Goal: Find specific page/section: Find specific page/section

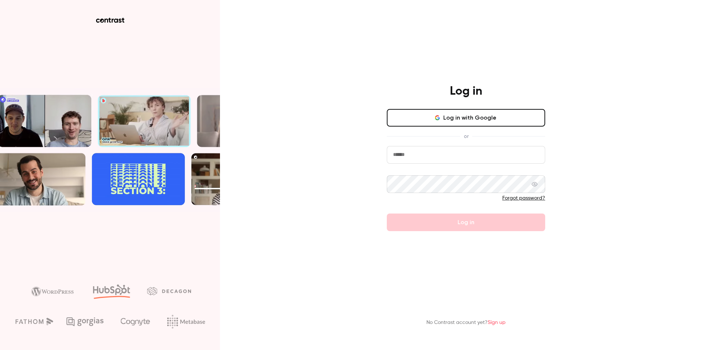
click at [454, 155] on input "email" at bounding box center [466, 155] width 158 height 18
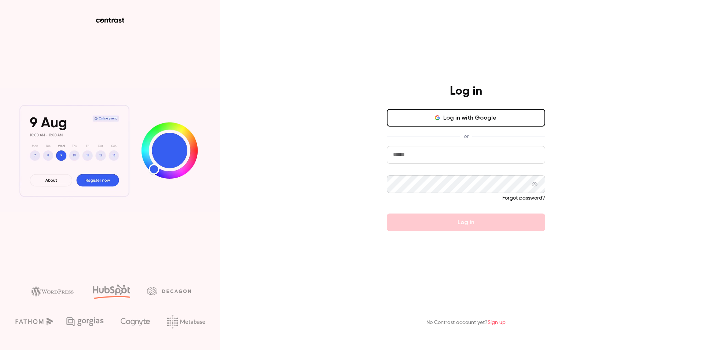
type input "**********"
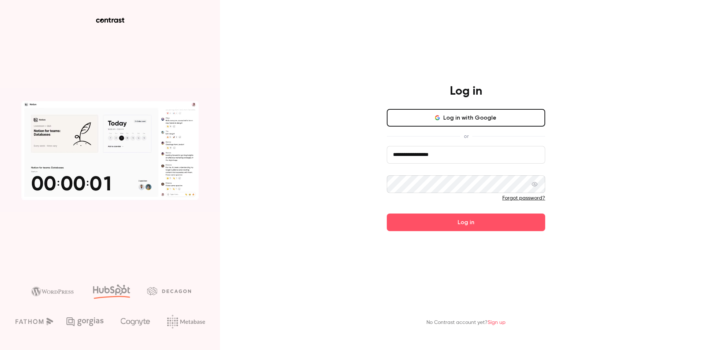
click at [387, 213] on button "Log in" at bounding box center [466, 222] width 158 height 18
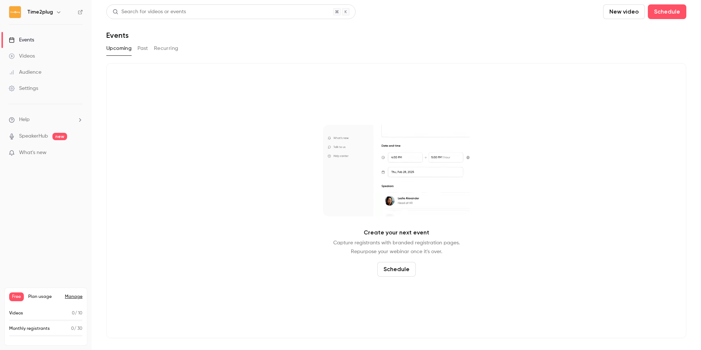
click at [51, 41] on link "Events" at bounding box center [46, 40] width 92 height 16
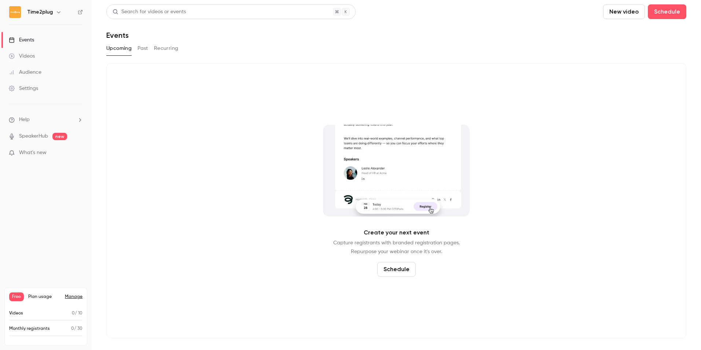
click at [140, 51] on button "Past" at bounding box center [142, 49] width 11 height 12
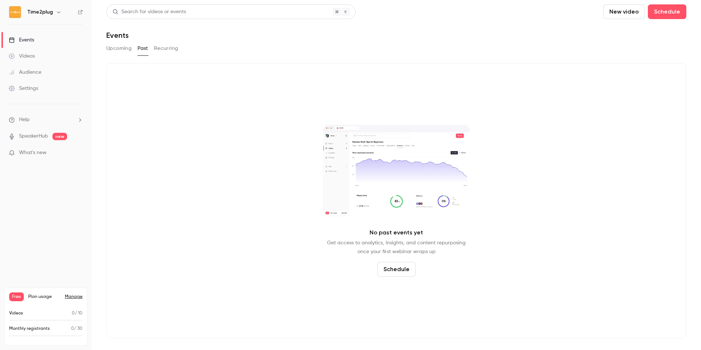
click at [32, 74] on div "Audience" at bounding box center [25, 72] width 33 height 7
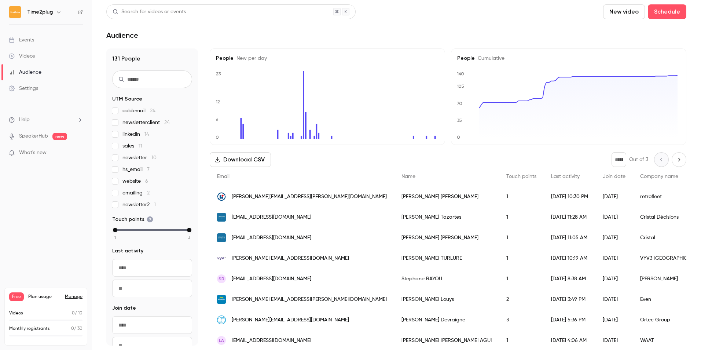
click at [46, 12] on h6 "Time2plug" at bounding box center [40, 11] width 26 height 7
click at [54, 12] on button "button" at bounding box center [58, 12] width 9 height 9
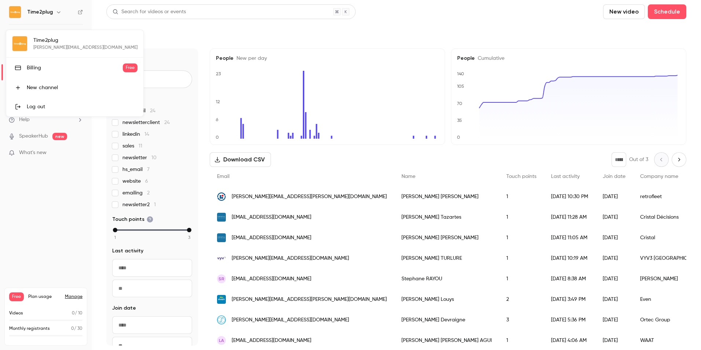
click at [40, 218] on div at bounding box center [350, 175] width 701 height 350
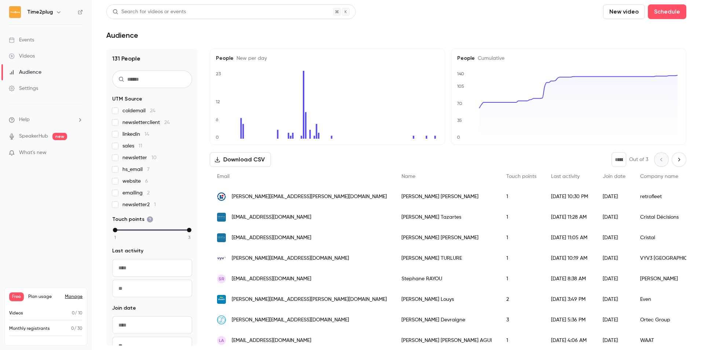
click at [36, 85] on div "Settings" at bounding box center [23, 88] width 29 height 7
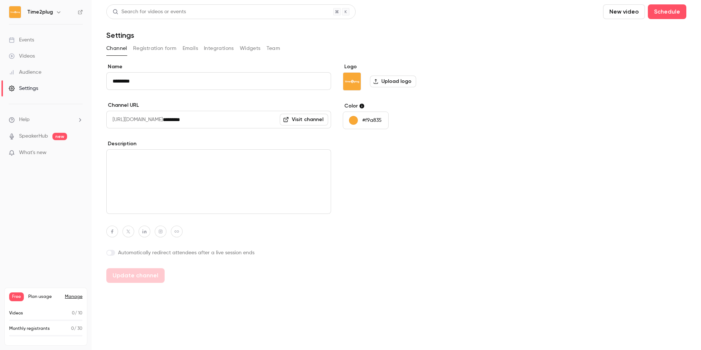
click at [45, 39] on link "Events" at bounding box center [46, 40] width 92 height 16
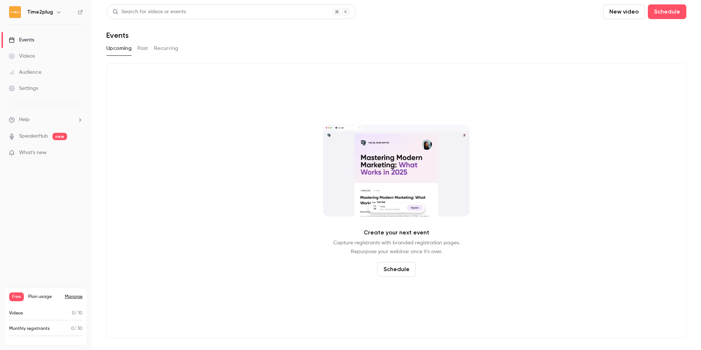
click at [136, 47] on div "Upcoming Past Recurring" at bounding box center [396, 49] width 580 height 12
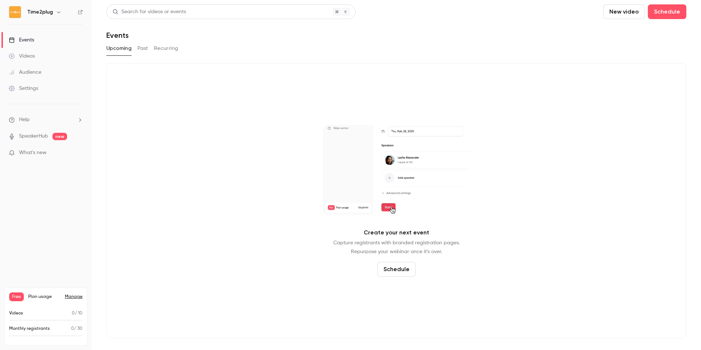
click at [143, 48] on button "Past" at bounding box center [142, 49] width 11 height 12
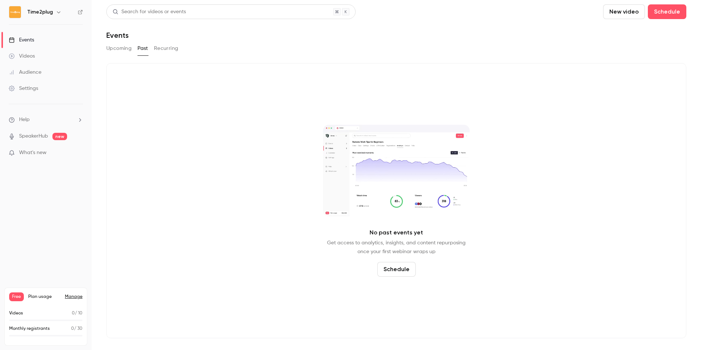
click at [159, 48] on button "Recurring" at bounding box center [166, 49] width 25 height 12
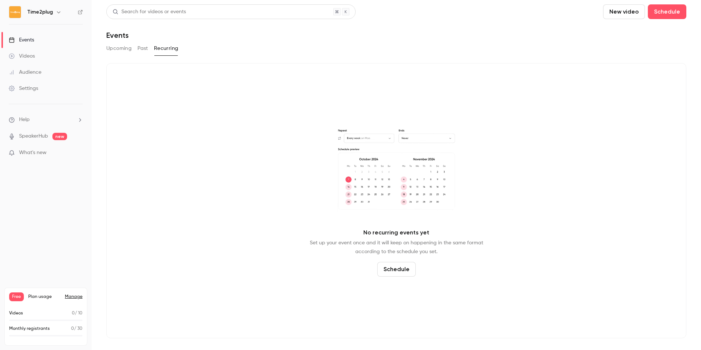
click at [40, 62] on link "Videos" at bounding box center [46, 56] width 92 height 16
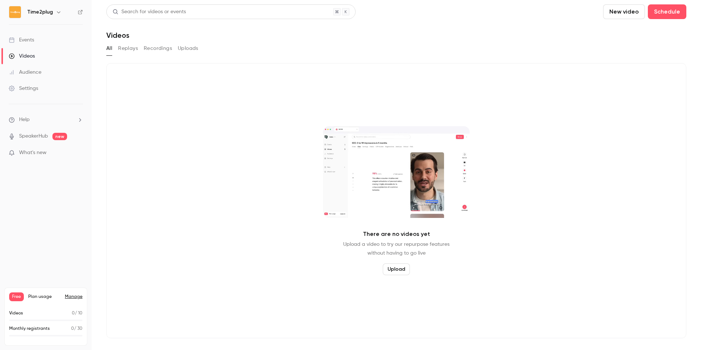
click at [134, 48] on button "Replays" at bounding box center [128, 49] width 20 height 12
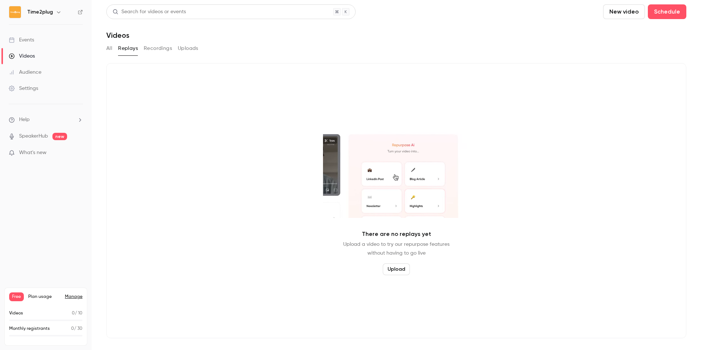
click at [168, 48] on button "Recordings" at bounding box center [158, 49] width 28 height 12
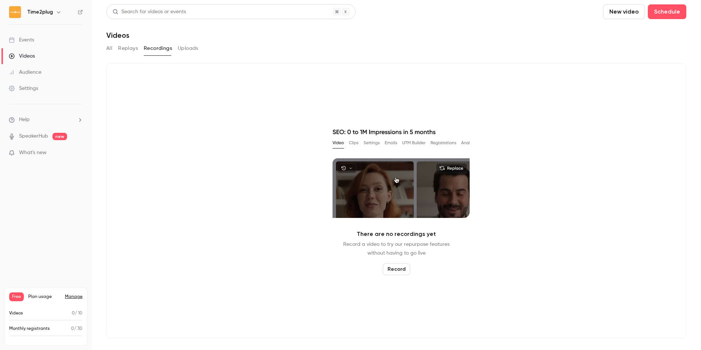
click at [194, 53] on button "Uploads" at bounding box center [188, 49] width 21 height 12
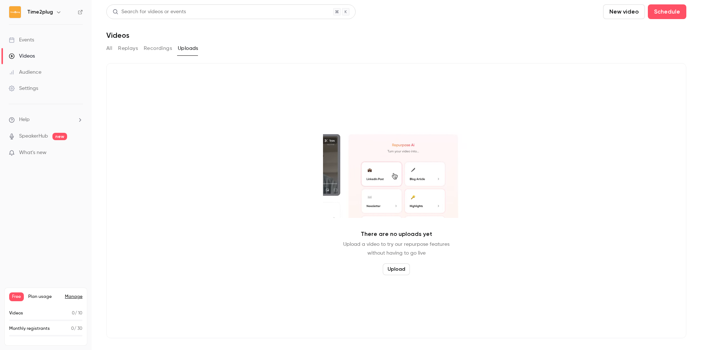
click at [56, 12] on icon "button" at bounding box center [59, 12] width 6 height 6
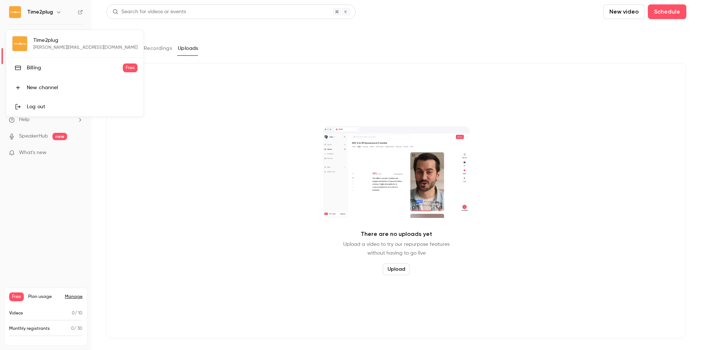
click at [208, 107] on div at bounding box center [350, 175] width 701 height 350
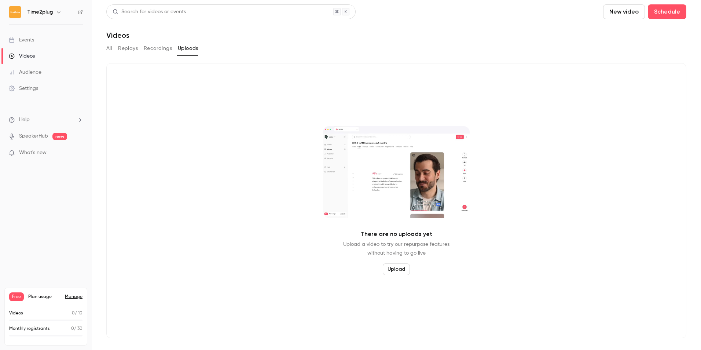
click at [36, 38] on link "Events" at bounding box center [46, 40] width 92 height 16
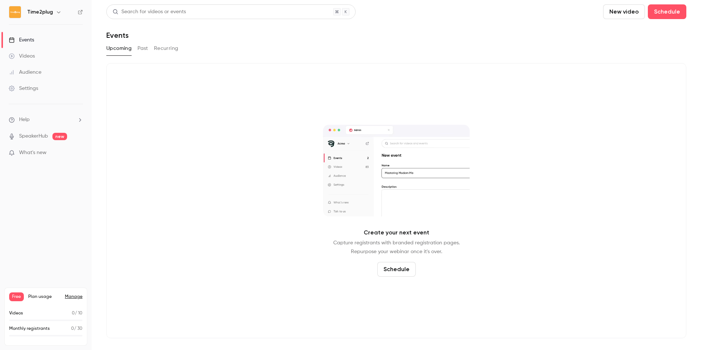
click at [142, 51] on button "Past" at bounding box center [142, 49] width 11 height 12
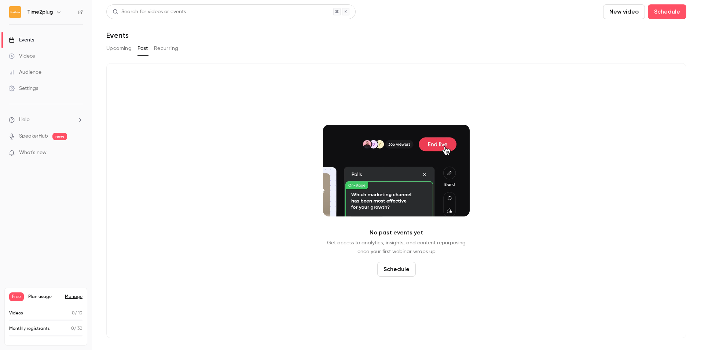
click at [164, 53] on button "Recurring" at bounding box center [166, 49] width 25 height 12
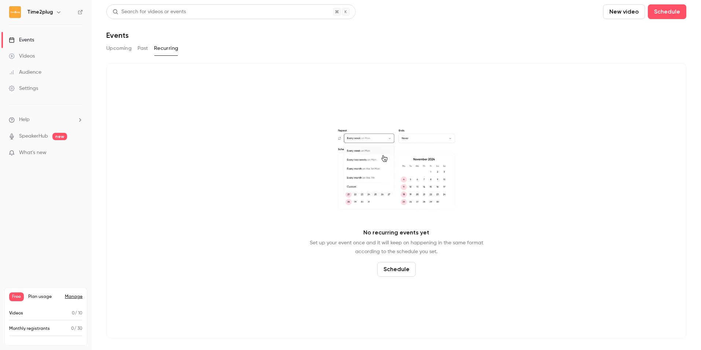
click at [32, 81] on link "Settings" at bounding box center [46, 88] width 92 height 16
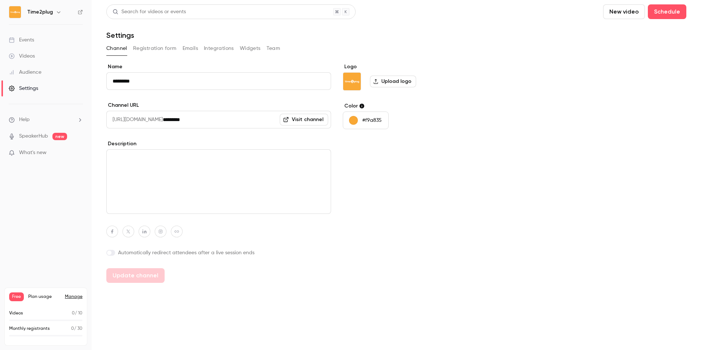
click at [156, 52] on button "Registration form" at bounding box center [155, 49] width 44 height 12
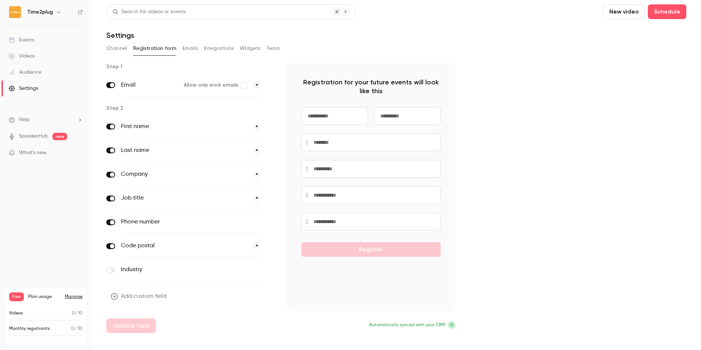
drag, startPoint x: 199, startPoint y: 49, endPoint x: 193, endPoint y: 49, distance: 5.1
click at [196, 49] on div "Channel Registration form Emails Integrations Widgets Team" at bounding box center [396, 49] width 580 height 12
click at [193, 49] on button "Emails" at bounding box center [189, 49] width 15 height 12
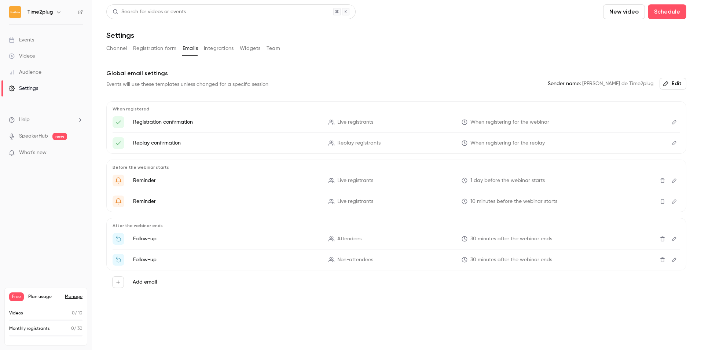
click at [218, 44] on button "Integrations" at bounding box center [219, 49] width 30 height 12
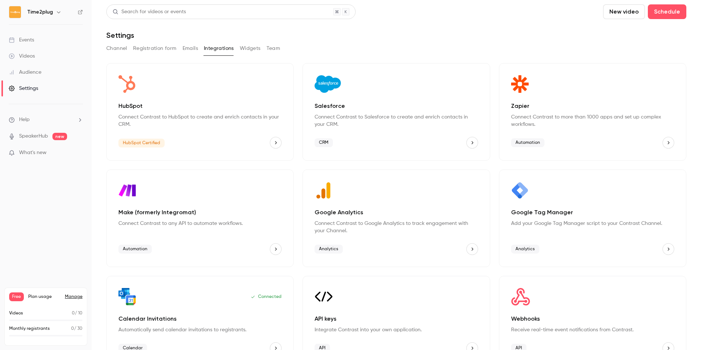
click at [252, 47] on button "Widgets" at bounding box center [250, 49] width 21 height 12
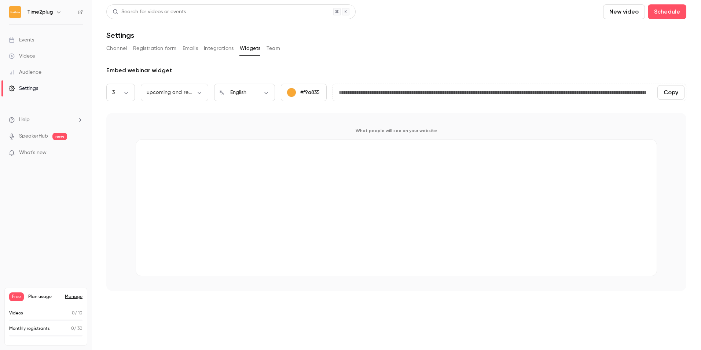
click at [274, 46] on button "Team" at bounding box center [273, 49] width 14 height 12
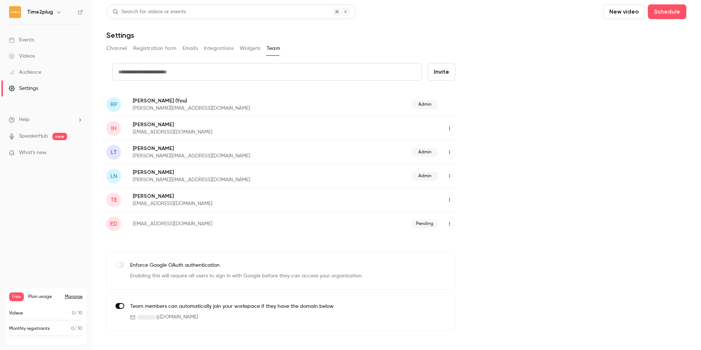
click at [47, 122] on li "Help" at bounding box center [46, 120] width 74 height 8
click at [55, 264] on div at bounding box center [350, 175] width 701 height 350
drag, startPoint x: 34, startPoint y: 71, endPoint x: 48, endPoint y: 82, distance: 17.7
click at [34, 71] on div "Audience" at bounding box center [25, 72] width 33 height 7
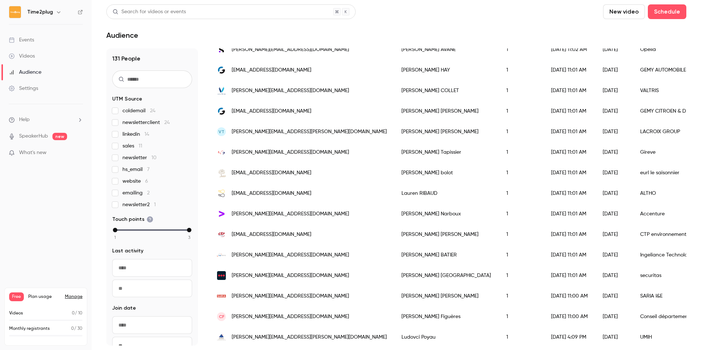
scroll to position [763, 0]
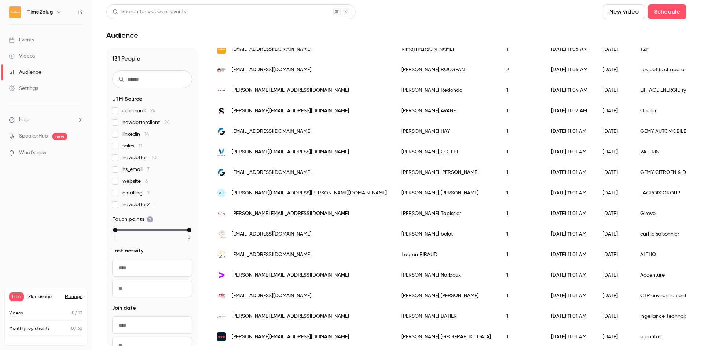
click at [31, 85] on div "Settings" at bounding box center [23, 88] width 29 height 7
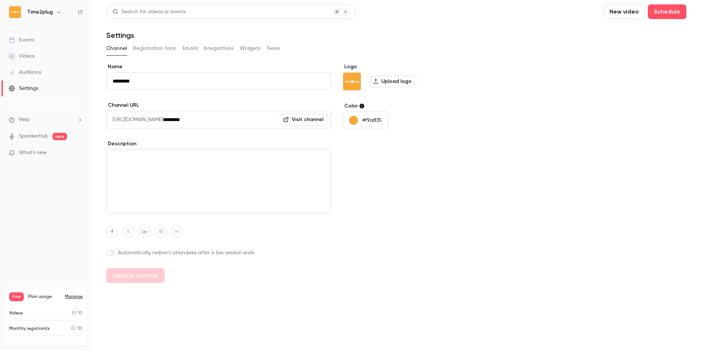
click at [169, 48] on button "Registration form" at bounding box center [155, 49] width 44 height 12
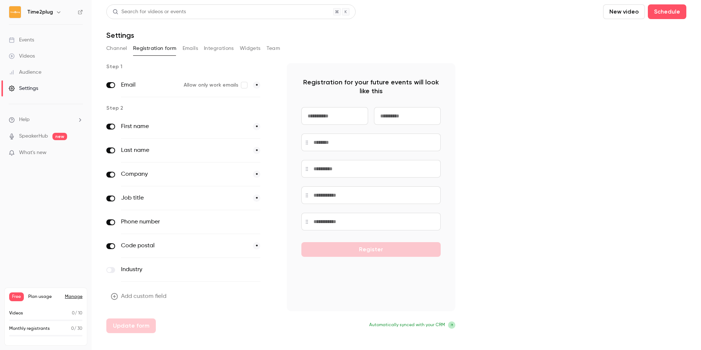
click at [187, 49] on button "Emails" at bounding box center [189, 49] width 15 height 12
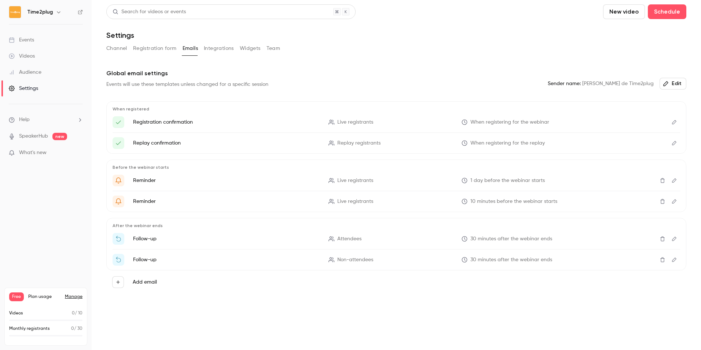
click at [229, 50] on button "Integrations" at bounding box center [219, 49] width 30 height 12
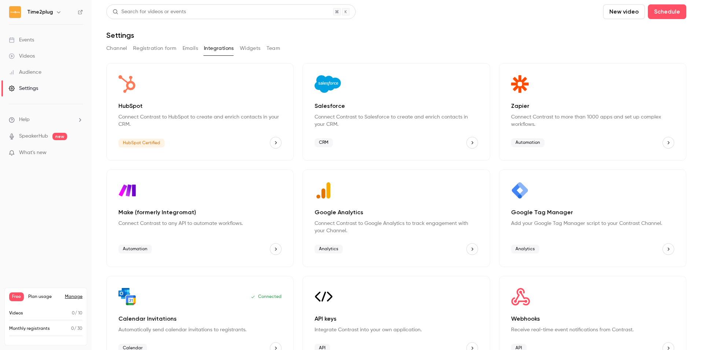
click at [254, 52] on button "Widgets" at bounding box center [250, 49] width 21 height 12
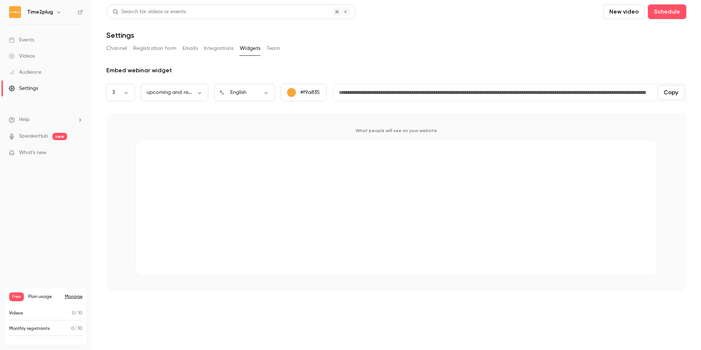
click at [269, 51] on button "Team" at bounding box center [273, 49] width 14 height 12
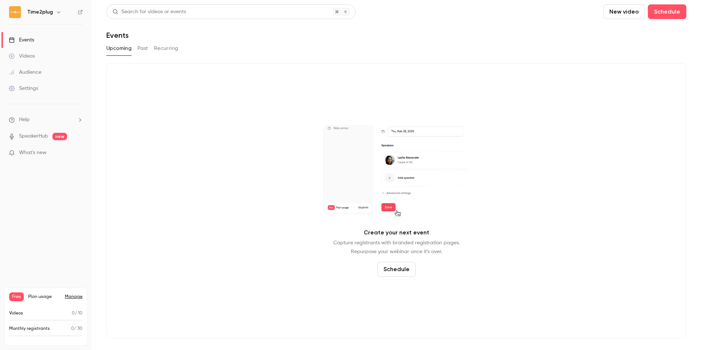
click at [42, 57] on link "Videos" at bounding box center [46, 56] width 92 height 16
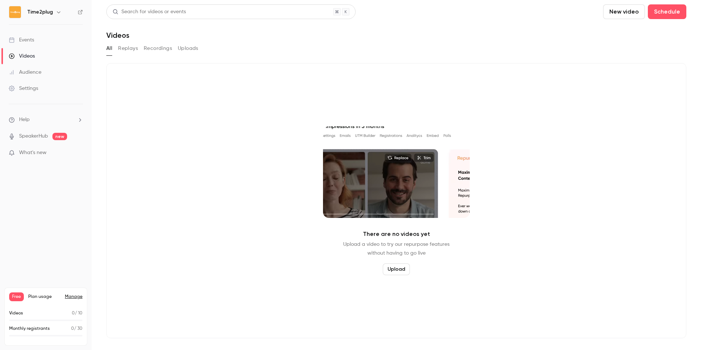
click at [128, 45] on button "Replays" at bounding box center [128, 49] width 20 height 12
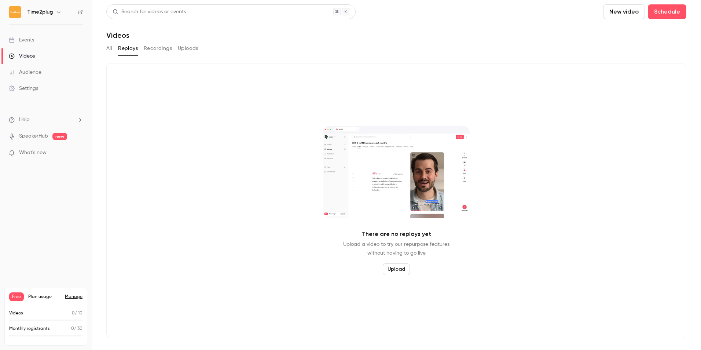
click at [32, 91] on div "Settings" at bounding box center [23, 88] width 29 height 7
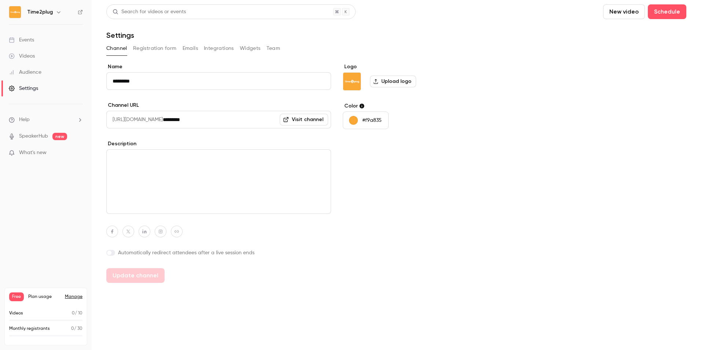
click at [27, 74] on div "Audience" at bounding box center [25, 72] width 33 height 7
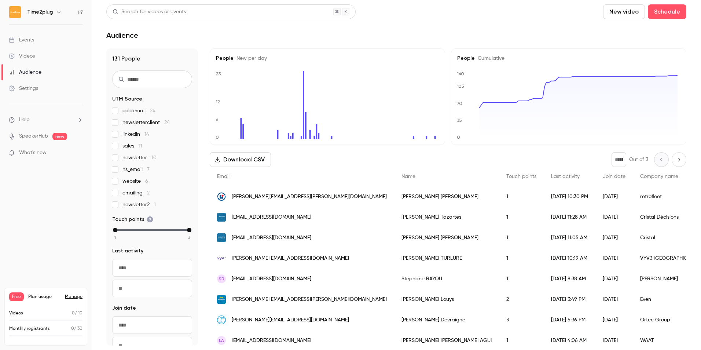
click at [36, 41] on link "Events" at bounding box center [46, 40] width 92 height 16
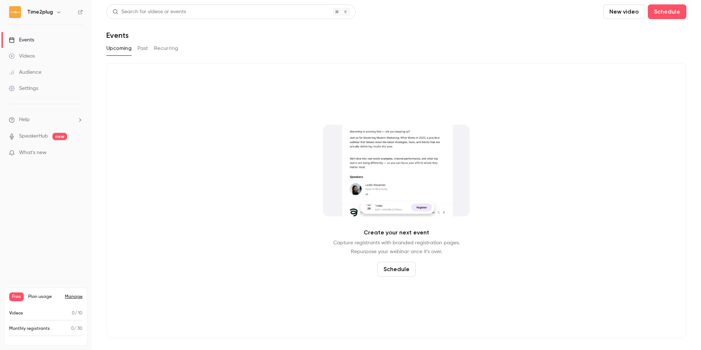
click at [140, 49] on button "Past" at bounding box center [142, 49] width 11 height 12
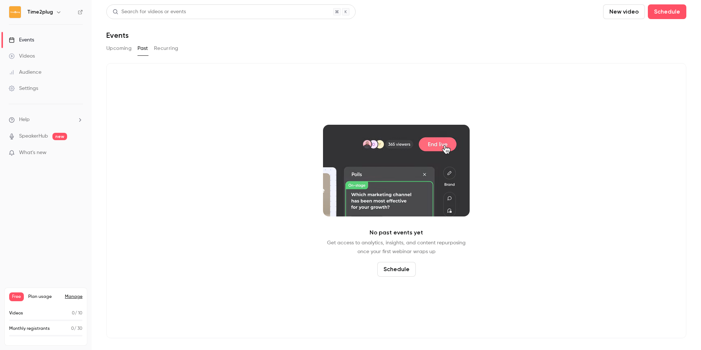
click at [165, 47] on button "Recurring" at bounding box center [166, 49] width 25 height 12
